Goal: Task Accomplishment & Management: Manage account settings

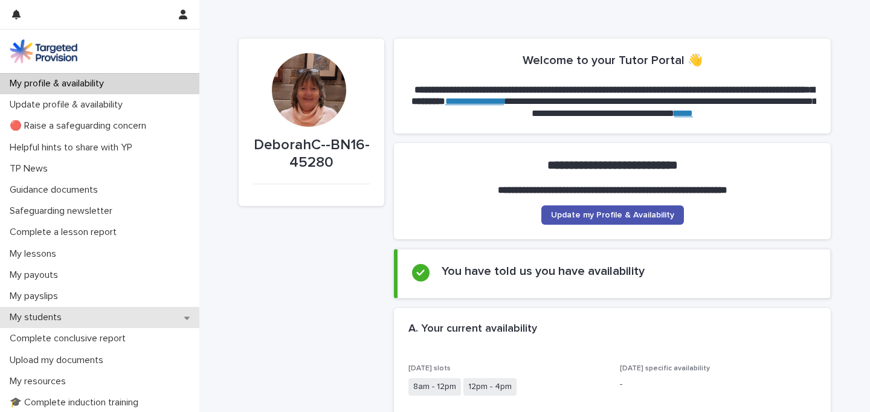
click at [42, 316] on p "My students" at bounding box center [38, 317] width 66 height 11
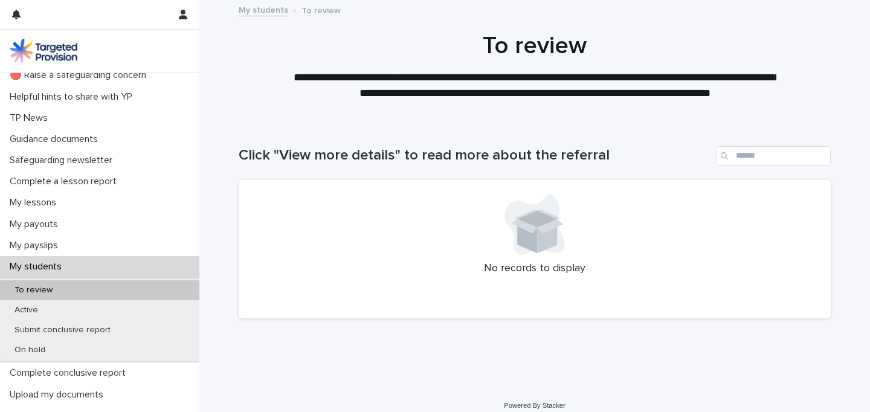
scroll to position [60, 0]
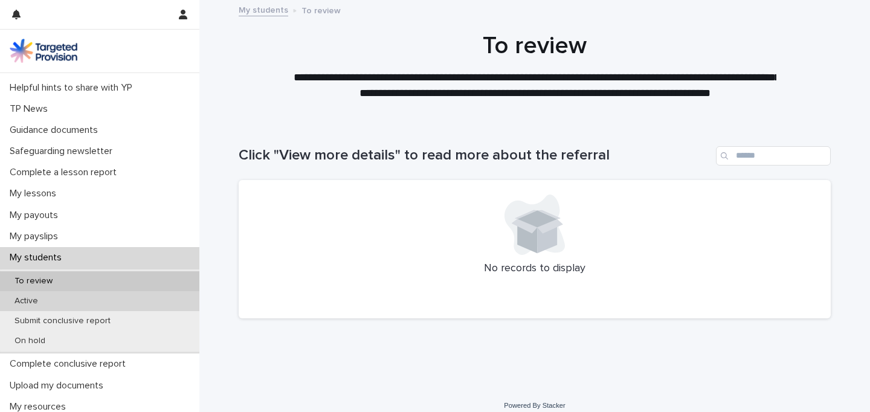
click at [30, 300] on p "Active" at bounding box center [26, 301] width 43 height 10
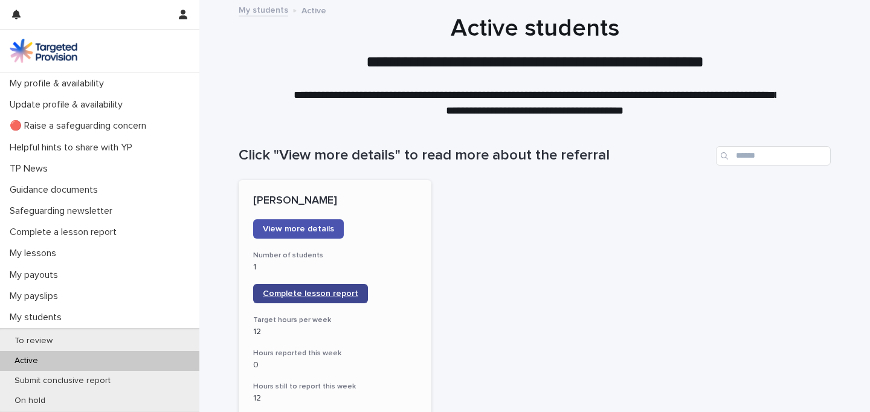
click at [300, 294] on span "Complete lesson report" at bounding box center [311, 294] width 96 height 8
click at [299, 296] on span "Complete lesson report" at bounding box center [311, 294] width 96 height 8
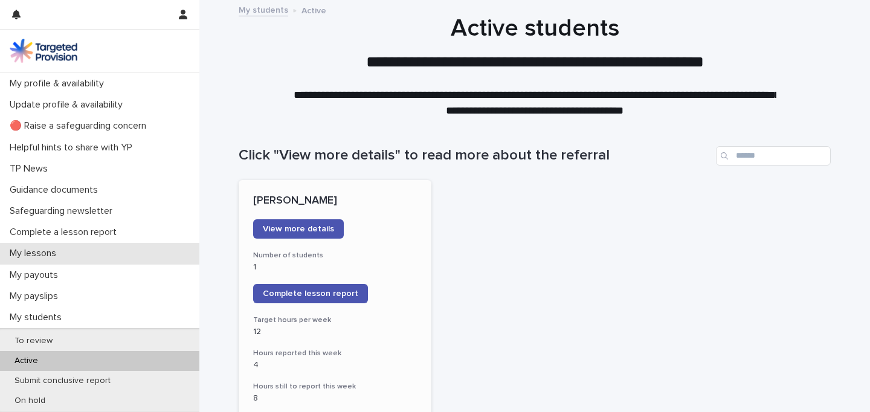
click at [32, 253] on p "My lessons" at bounding box center [35, 253] width 61 height 11
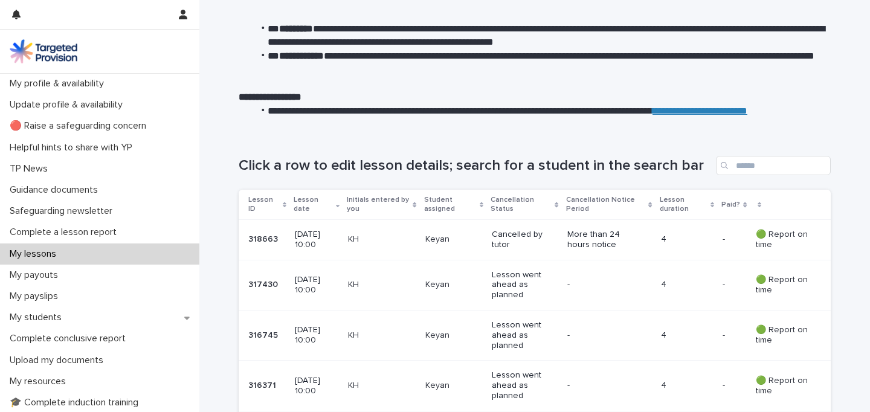
scroll to position [82, 0]
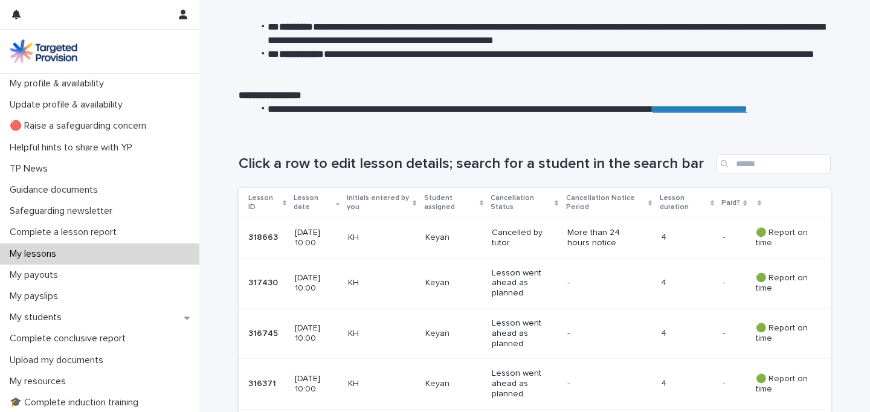
click at [312, 284] on p "[DATE] 10:00" at bounding box center [317, 283] width 44 height 21
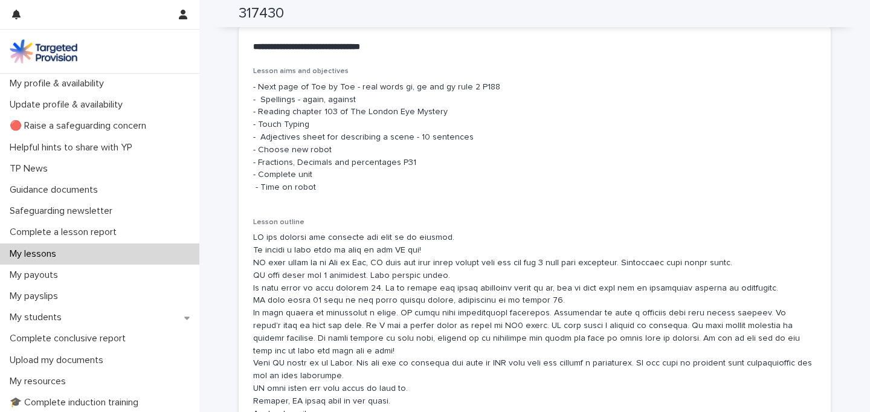
scroll to position [703, 0]
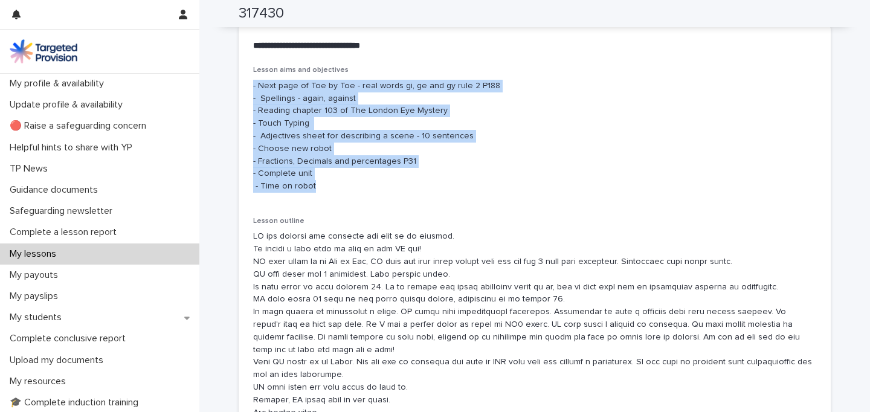
drag, startPoint x: 320, startPoint y: 189, endPoint x: 254, endPoint y: 88, distance: 120.5
click at [254, 88] on p "- Next page of Toe by Toe - real words gi, ge and gy rule 2 P188 - Spellings - …" at bounding box center [534, 136] width 563 height 113
copy p "- Next page of Toe by Toe - real words gi, ge and gy rule 2 P188 - Spellings - …"
click at [351, 196] on div "Lesson aims and objectives - Next page of Toe by Toe - real words gi, ge and gy…" at bounding box center [534, 134] width 563 height 137
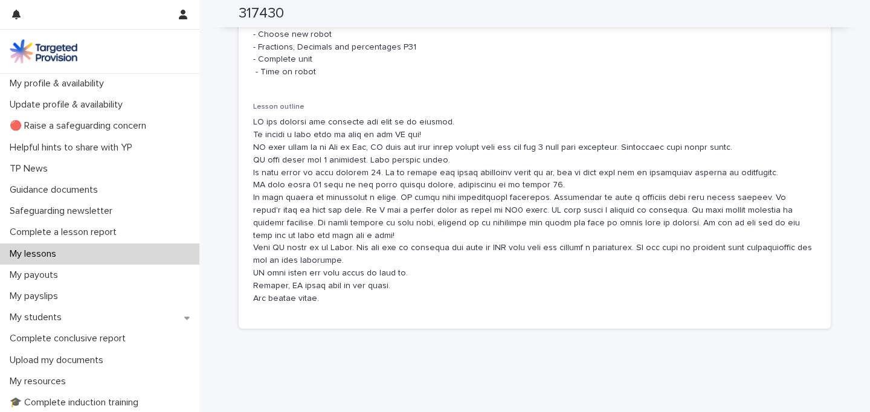
scroll to position [819, 0]
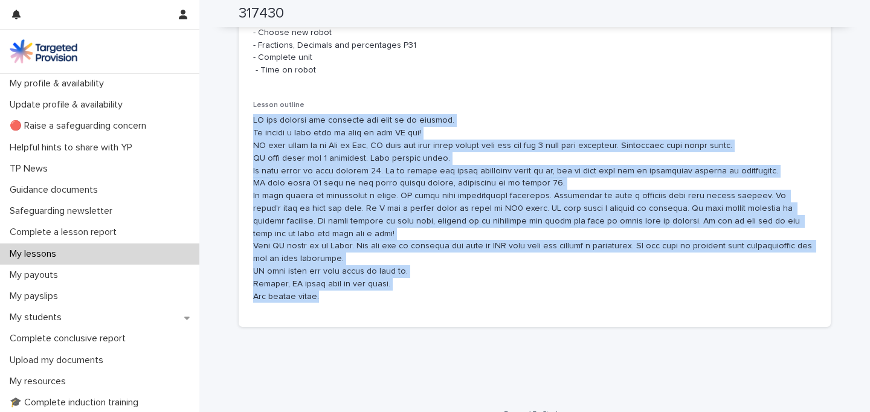
drag, startPoint x: 330, startPoint y: 300, endPoint x: 248, endPoint y: 119, distance: 198.8
click at [248, 119] on div "Lesson aims and objectives - Next page of Toe by Toe - real words gi, ge and gy…" at bounding box center [535, 138] width 592 height 377
copy p "KH was dressed and answered the door on my arrival. We played a dice game to wa…"
click at [432, 274] on p at bounding box center [534, 208] width 563 height 189
